Goal: Task Accomplishment & Management: Use online tool/utility

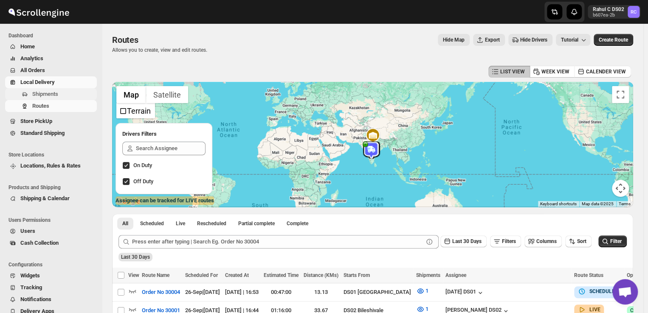
drag, startPoint x: 0, startPoint y: 0, endPoint x: 62, endPoint y: 92, distance: 111.0
click at [62, 92] on span "Shipments" at bounding box center [63, 94] width 63 height 8
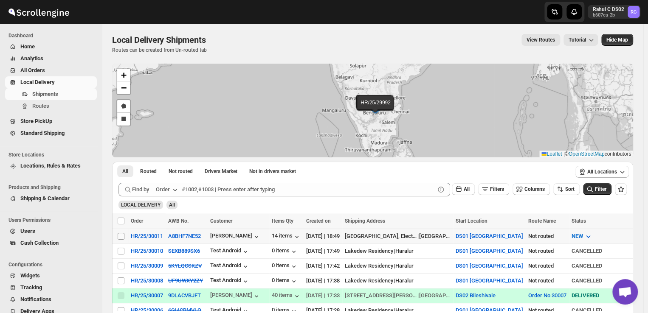
click at [118, 236] on input "Select shipment" at bounding box center [121, 236] width 7 height 7
checkbox input "true"
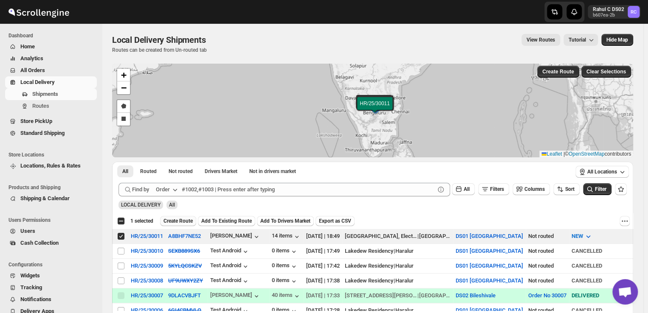
click at [185, 219] on span "Create Route" at bounding box center [177, 221] width 29 height 7
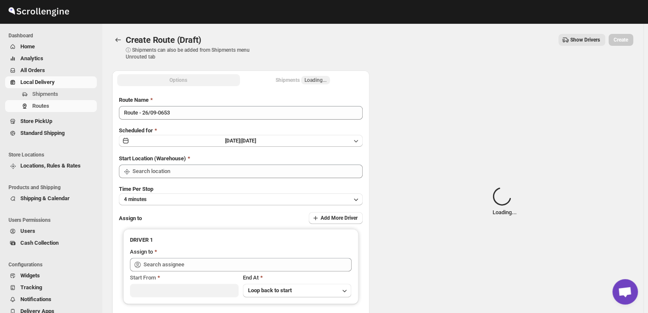
type input "DS01 [GEOGRAPHIC_DATA]"
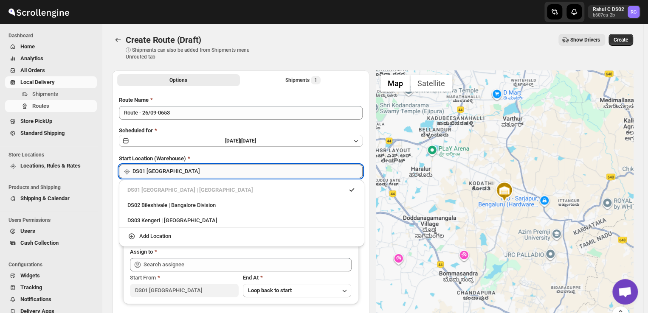
click at [181, 174] on input "DS01 [GEOGRAPHIC_DATA]" at bounding box center [247, 172] width 230 height 14
click at [144, 222] on div "DS03 Kengeri | [GEOGRAPHIC_DATA]" at bounding box center [241, 220] width 228 height 8
type input "DS03 Kengeri"
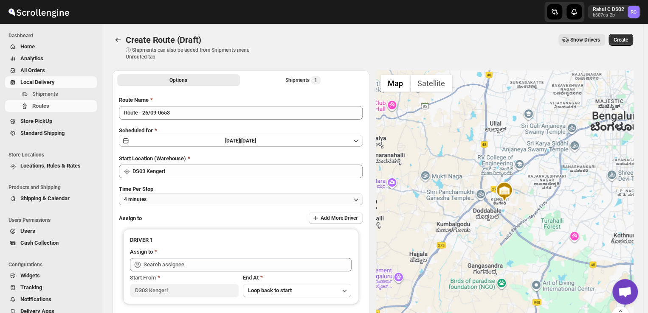
click at [155, 201] on button "4 minutes" at bounding box center [241, 200] width 244 height 12
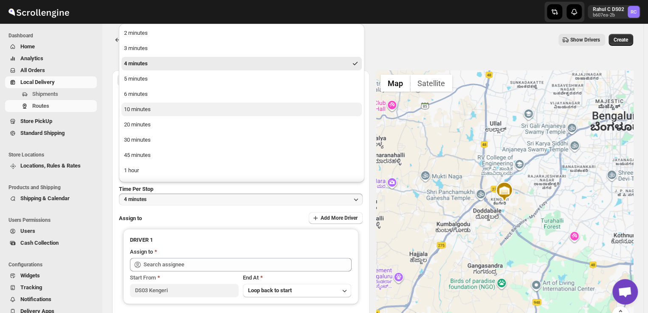
click at [146, 111] on div "10 minutes" at bounding box center [137, 109] width 27 height 8
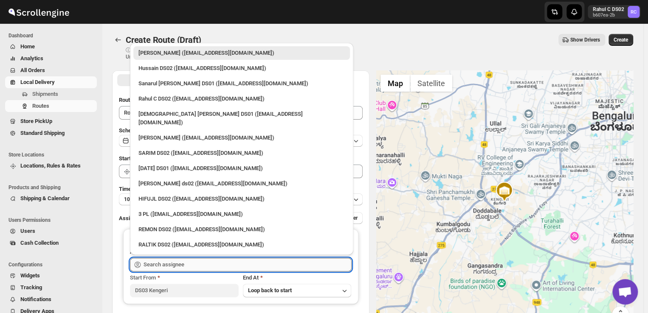
click at [188, 264] on input "text" at bounding box center [247, 265] width 208 height 14
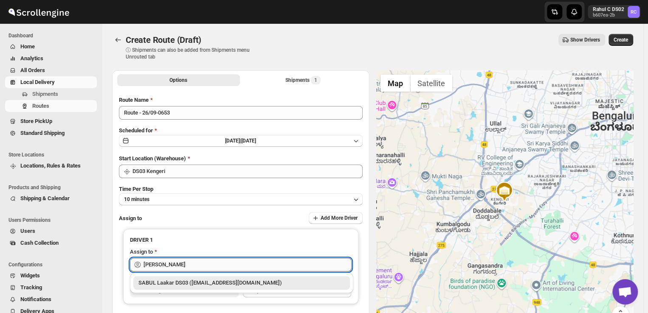
click at [155, 267] on input "[PERSON_NAME]" at bounding box center [247, 265] width 208 height 14
click at [166, 280] on div "SABUL Laakar DS03 ([EMAIL_ADDRESS][DOMAIN_NAME])" at bounding box center [241, 283] width 206 height 8
type input "SABUL Laakar DS03 ([EMAIL_ADDRESS][DOMAIN_NAME])"
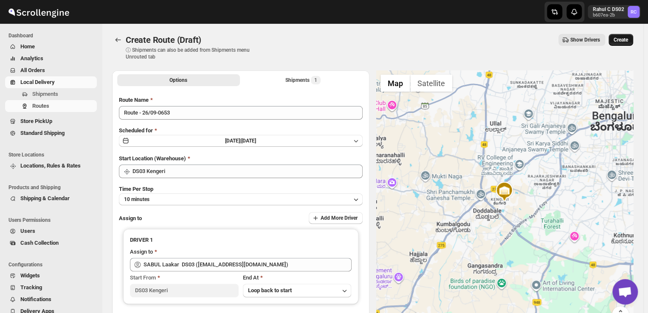
click at [628, 40] on span "Create" at bounding box center [620, 40] width 14 height 7
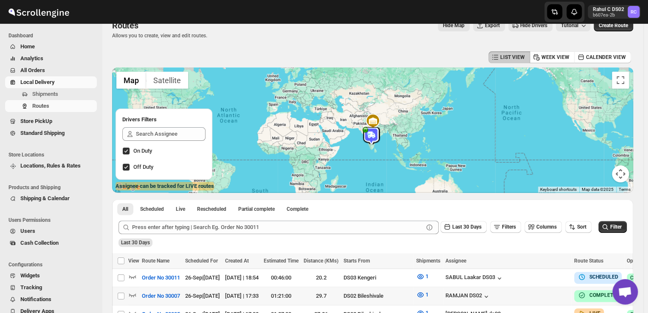
scroll to position [27, 0]
